Goal: Task Accomplishment & Management: Manage account settings

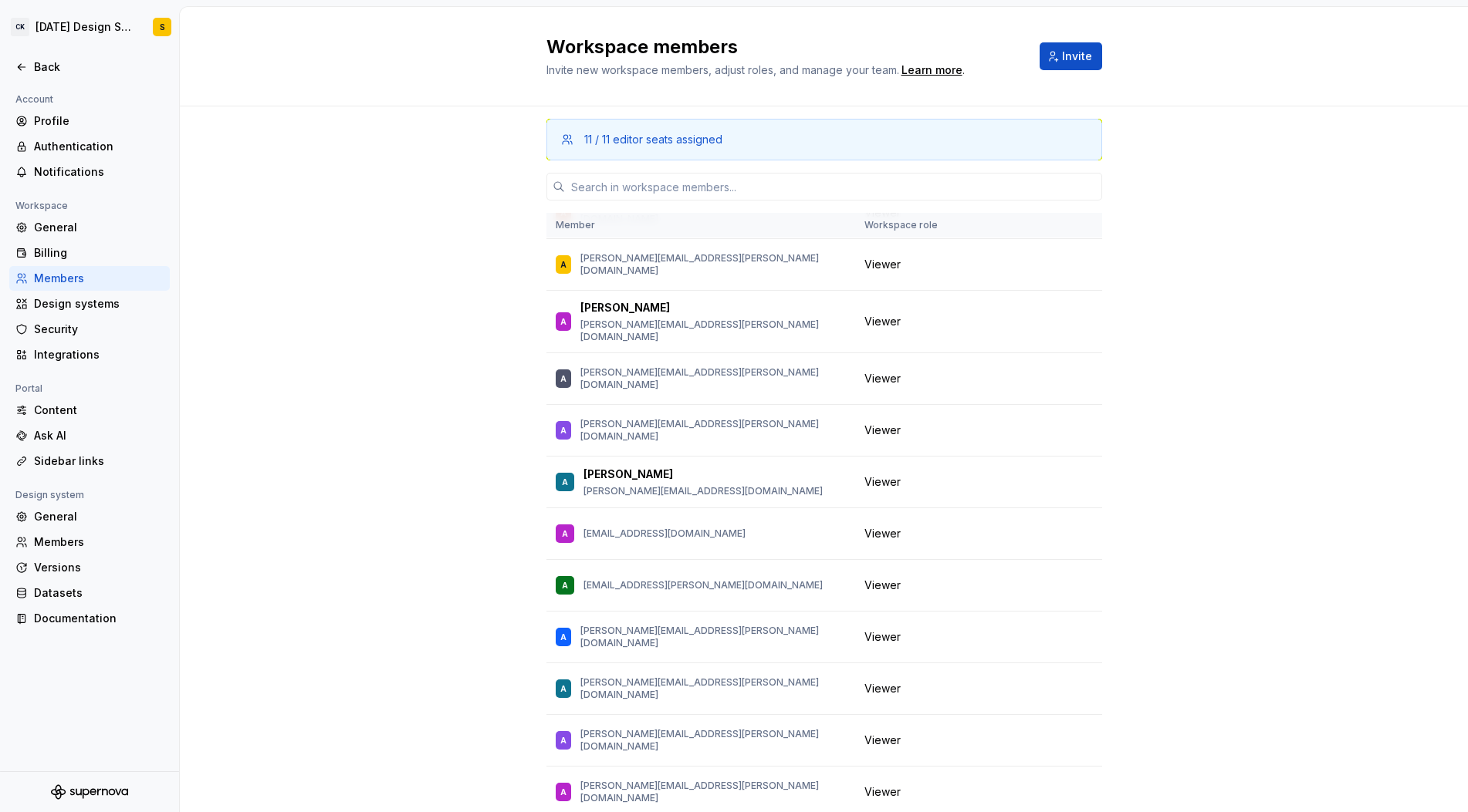
scroll to position [1508, 0]
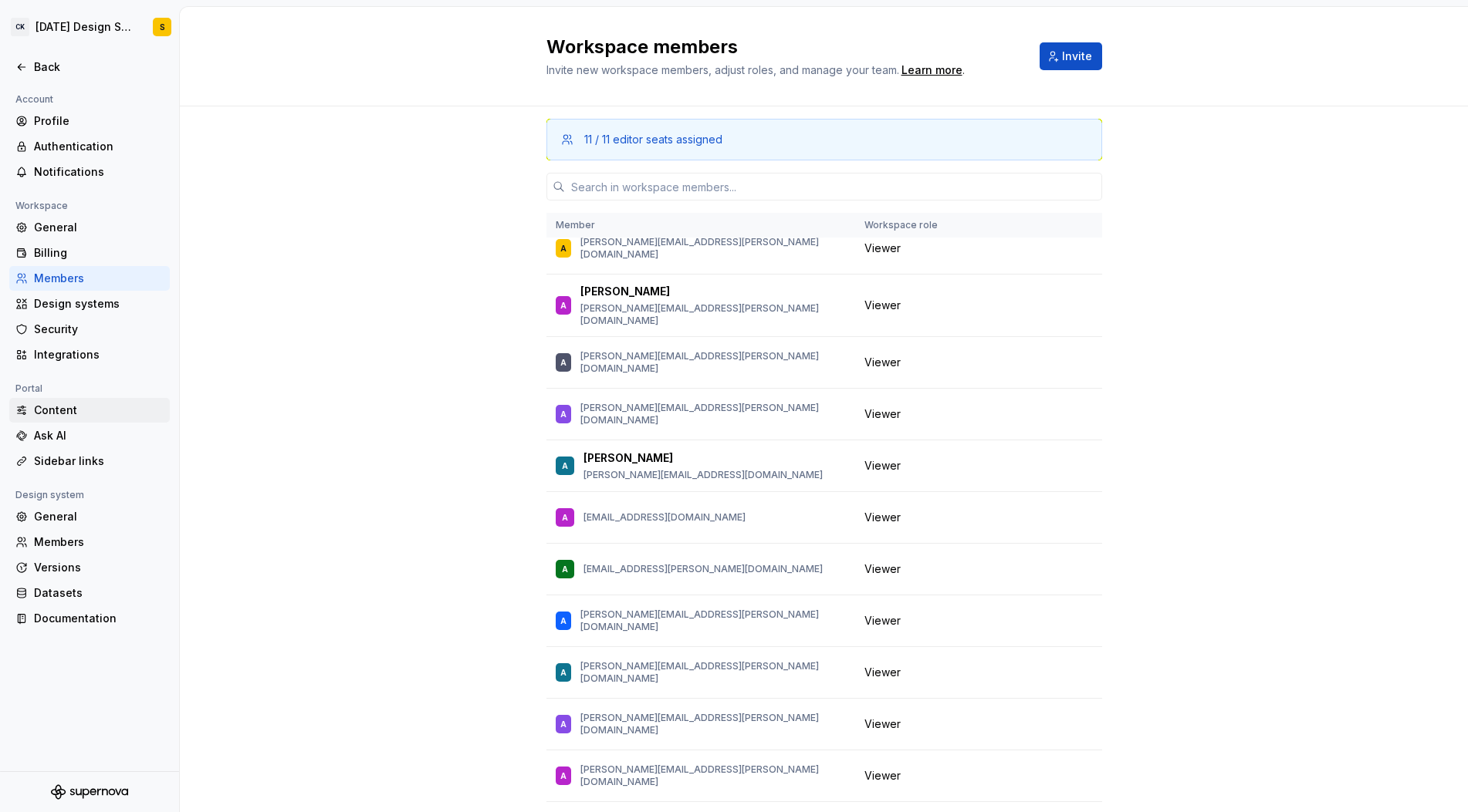
click at [65, 413] on div "Content" at bounding box center [98, 411] width 130 height 16
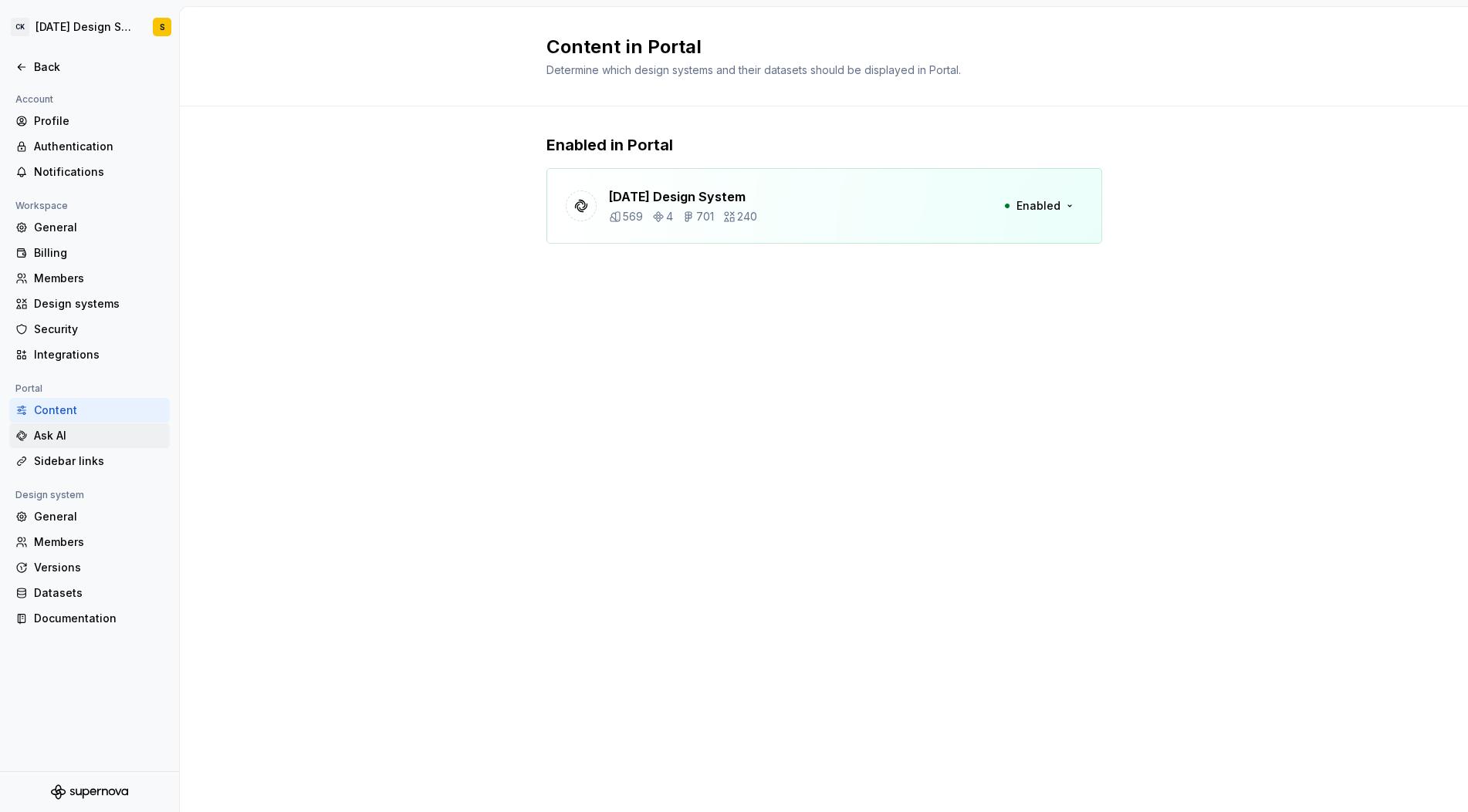
click at [61, 435] on div "Ask AI" at bounding box center [98, 436] width 130 height 16
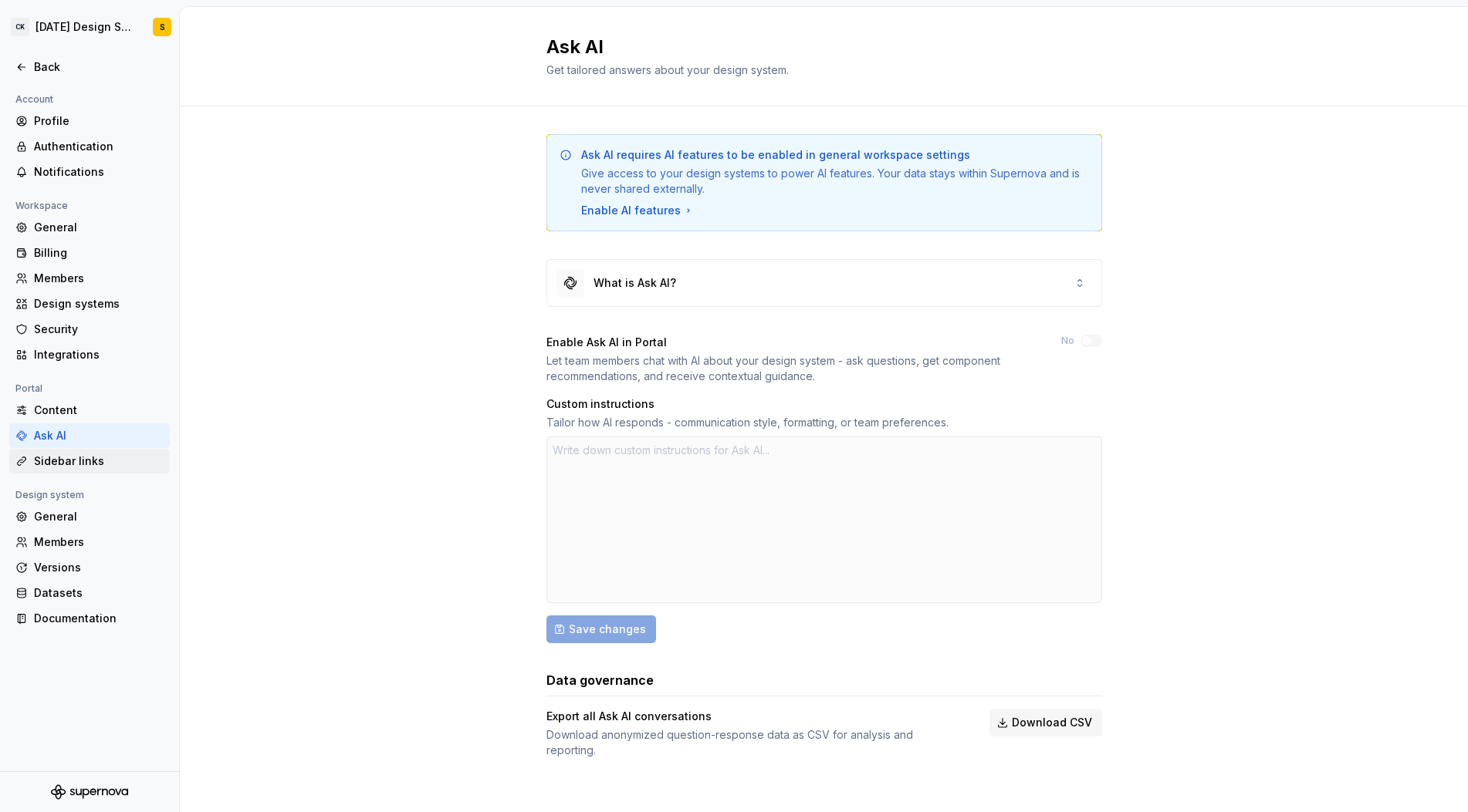
click at [95, 460] on div "Sidebar links" at bounding box center [98, 461] width 130 height 16
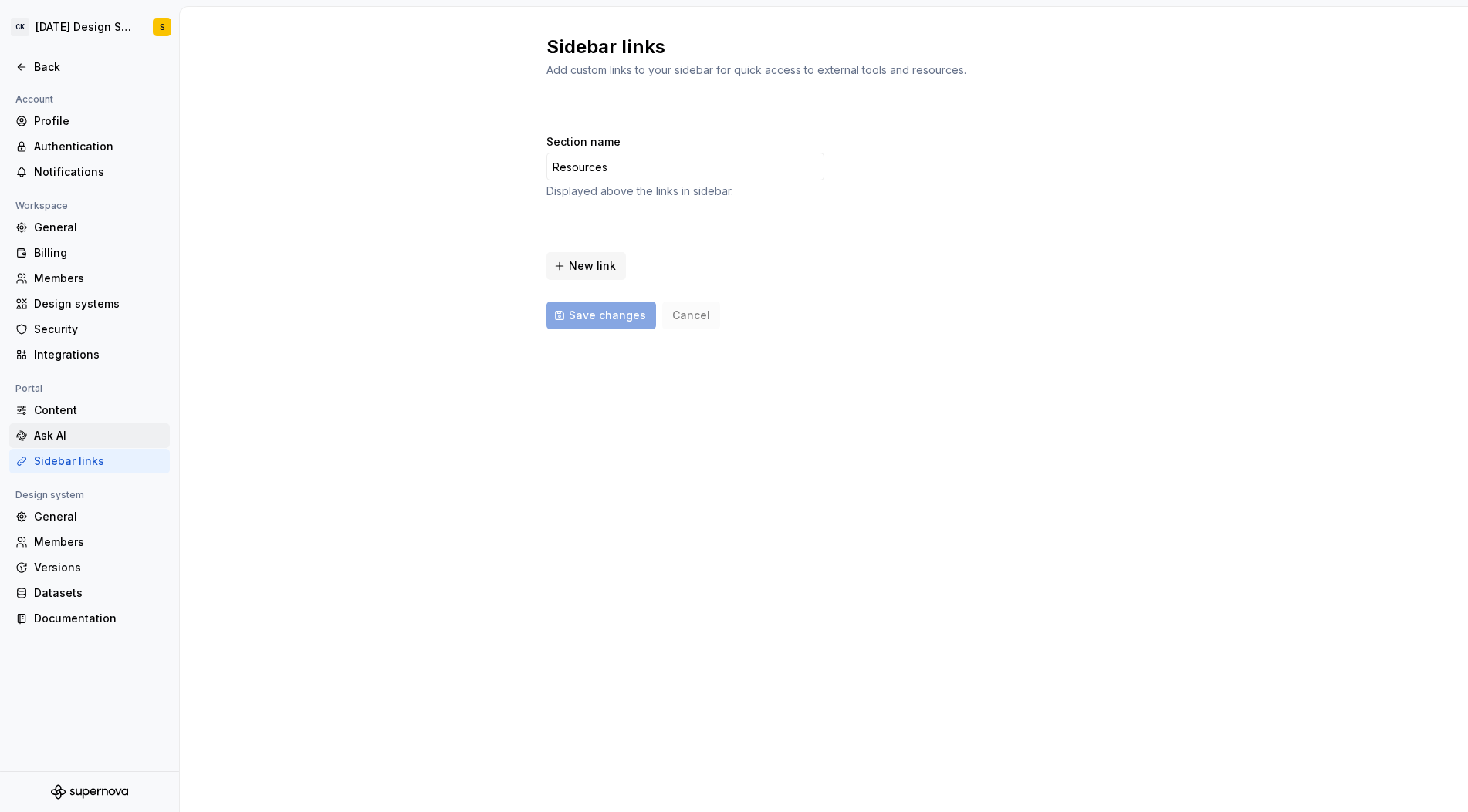
click at [88, 437] on div "Ask AI" at bounding box center [98, 436] width 130 height 16
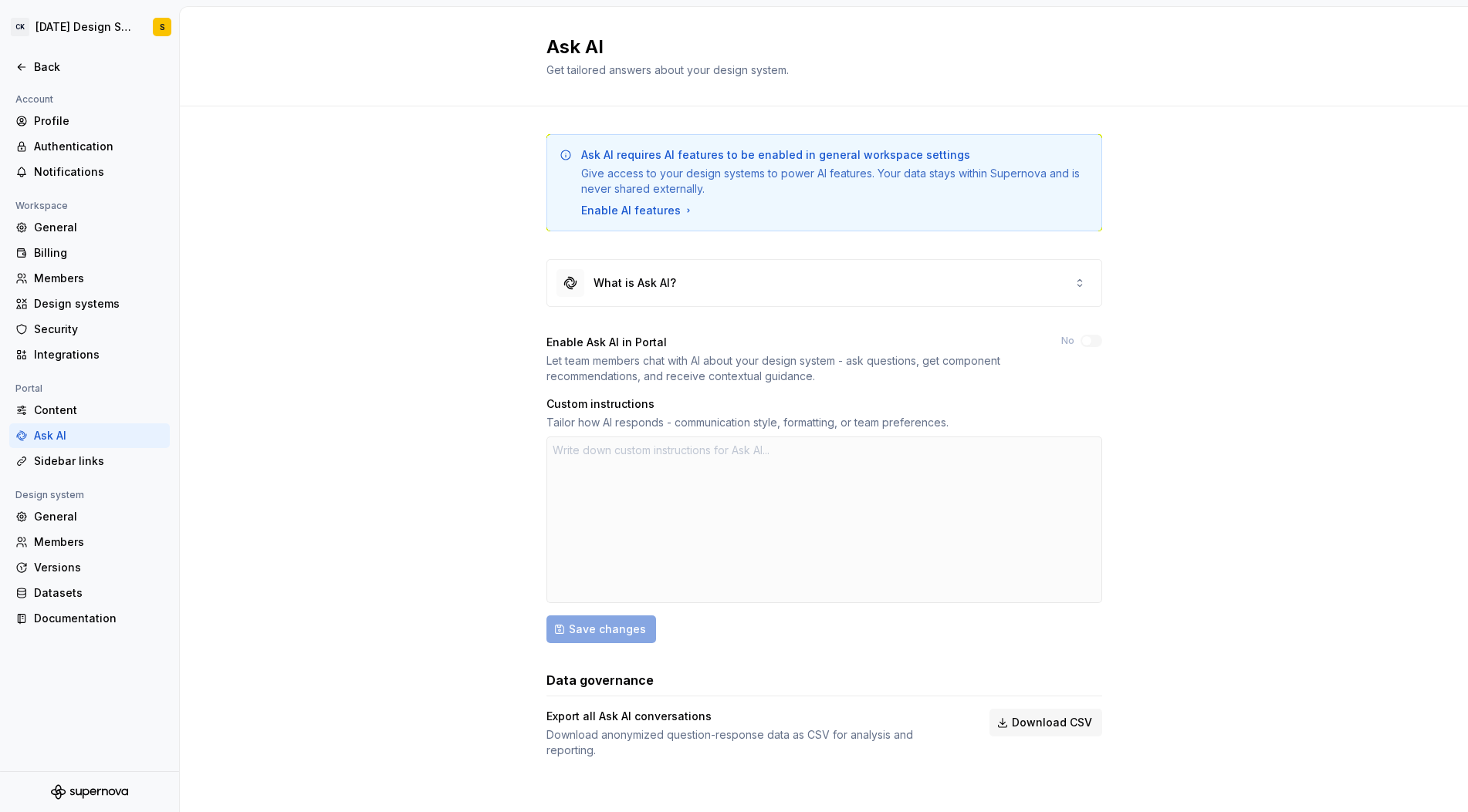
type textarea "*"
